Goal: Transaction & Acquisition: Purchase product/service

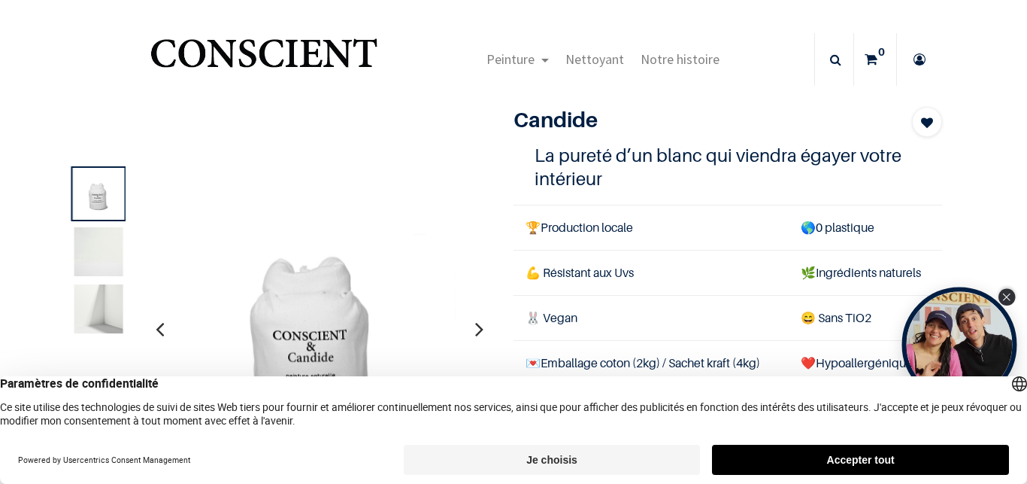
click at [1007, 293] on icon "Close Tolstoy widget" at bounding box center [1006, 297] width 8 height 8
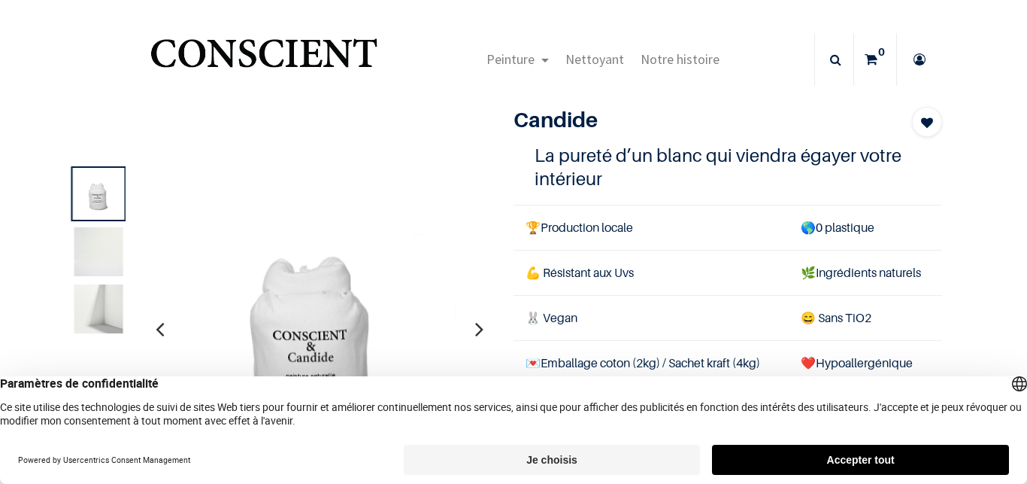
click at [777, 455] on button "Accepter tout" at bounding box center [860, 459] width 297 height 30
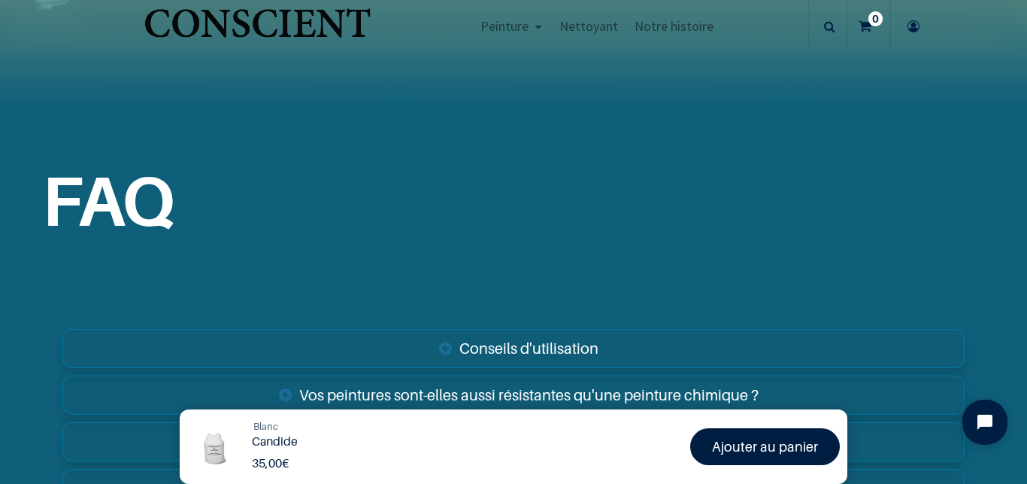
scroll to position [573, 0]
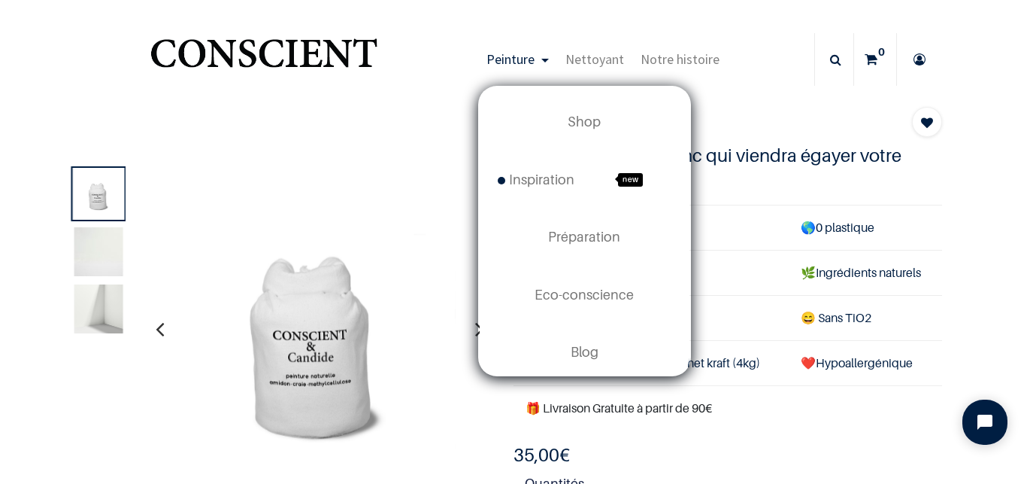
click at [487, 59] on span "Peinture" at bounding box center [511, 58] width 48 height 17
click at [498, 183] on span "Inspiration" at bounding box center [536, 179] width 77 height 16
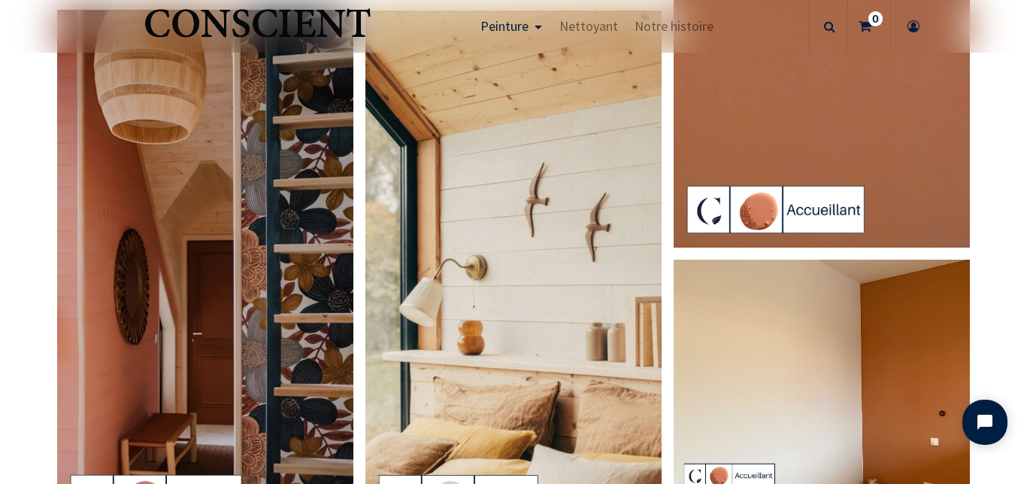
scroll to position [633, 0]
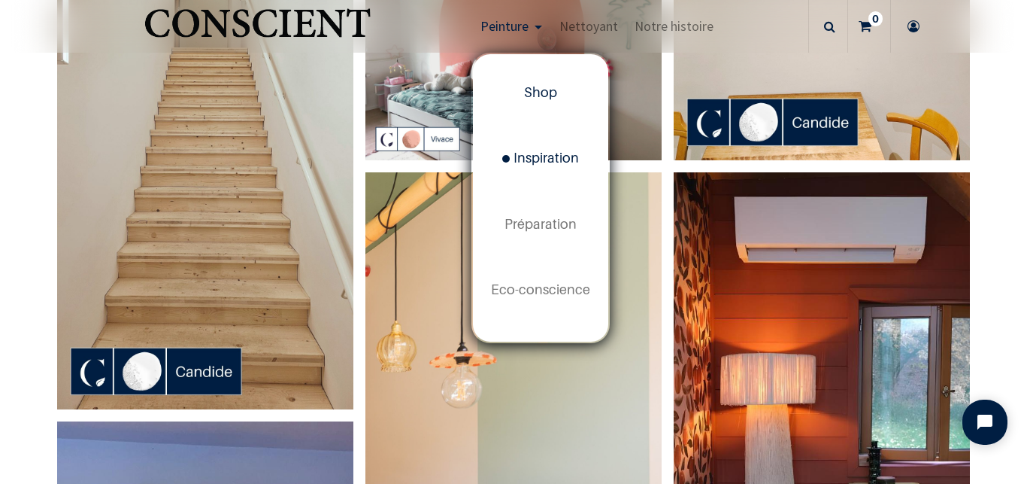
click at [535, 89] on span "Shop" at bounding box center [540, 92] width 33 height 16
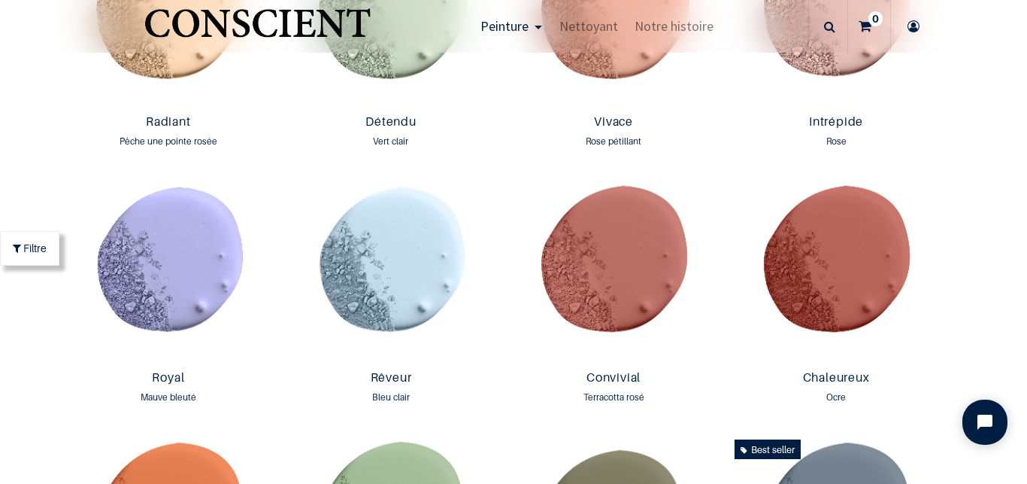
scroll to position [1645, 0]
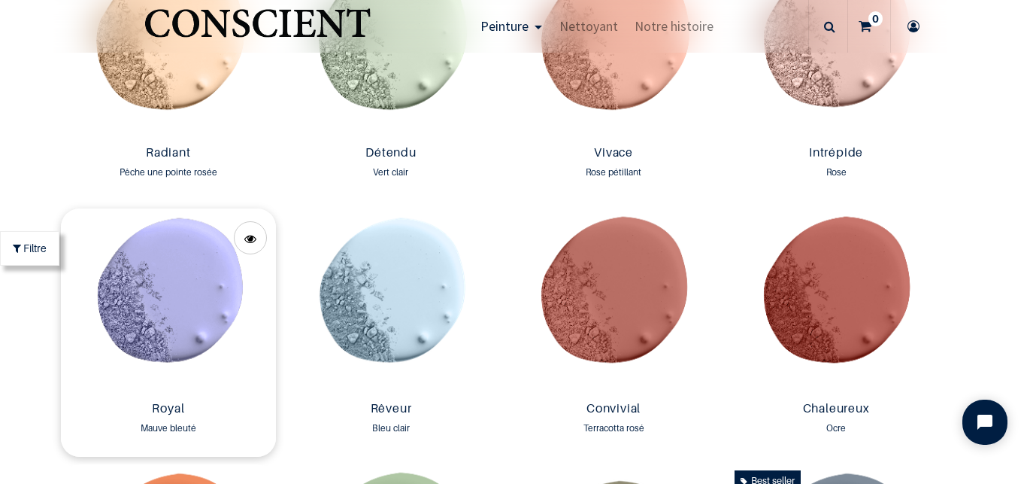
click at [208, 291] on img at bounding box center [168, 301] width 215 height 186
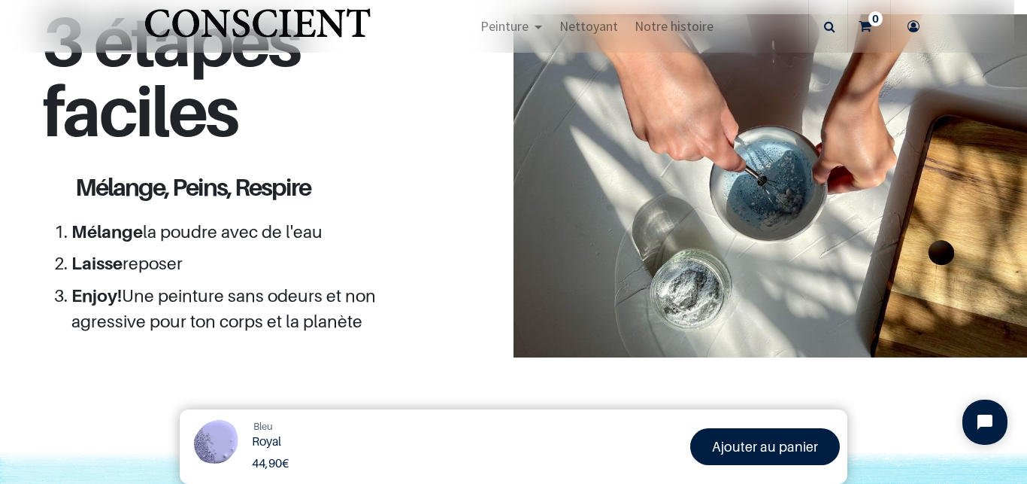
scroll to position [1472, 0]
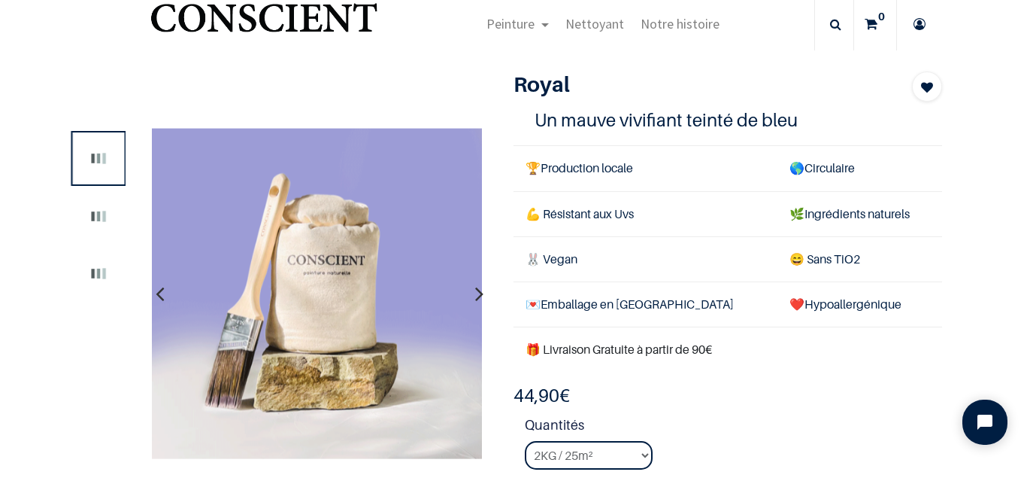
scroll to position [29, 0]
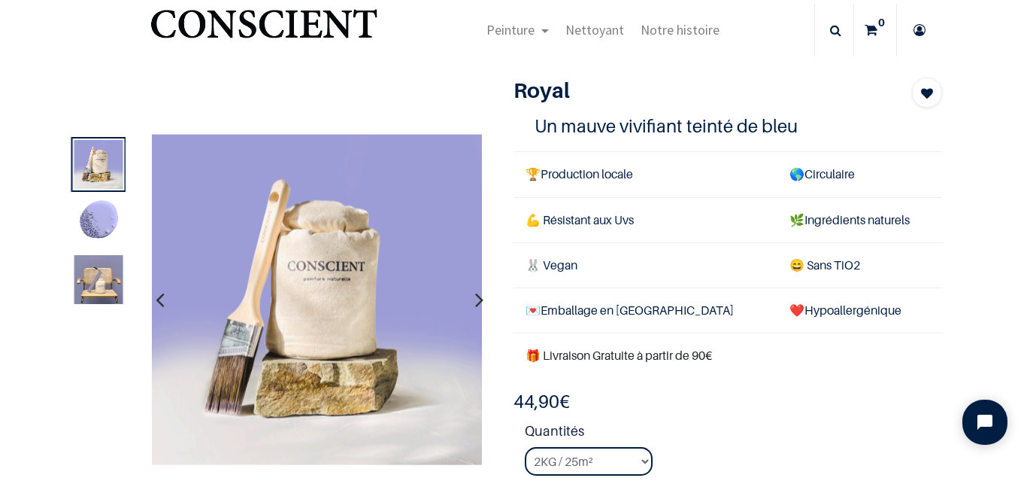
click at [105, 267] on img at bounding box center [98, 279] width 49 height 49
